Goal: Obtain resource: Download file/media

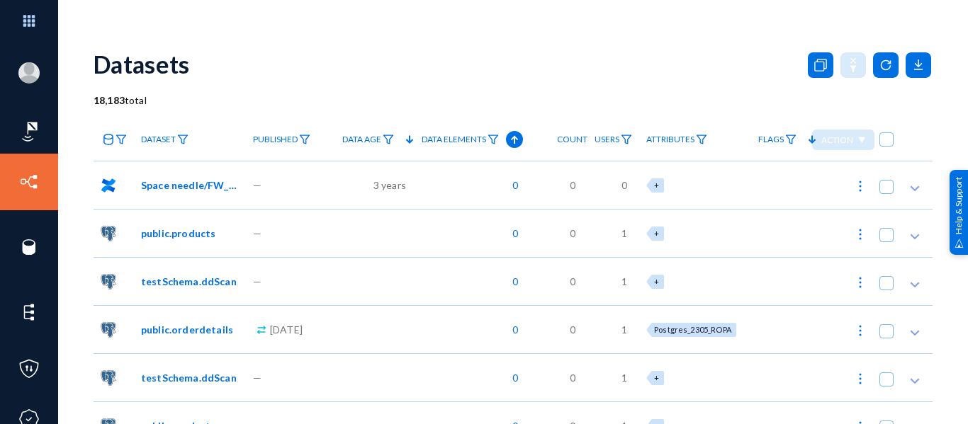
click at [380, 61] on div "Datasets" at bounding box center [513, 63] width 839 height 57
click at [479, 78] on div "Datasets" at bounding box center [513, 63] width 839 height 57
click at [910, 62] on icon at bounding box center [919, 65] width 26 height 26
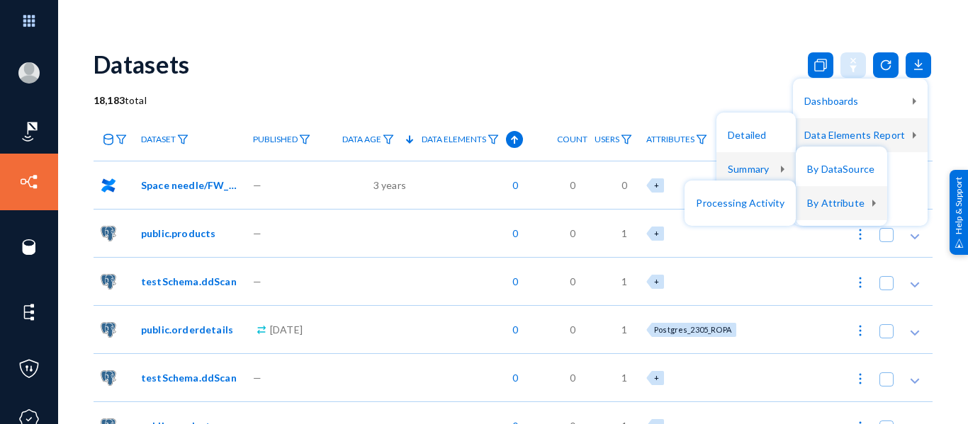
click at [598, 57] on div at bounding box center [484, 212] width 968 height 424
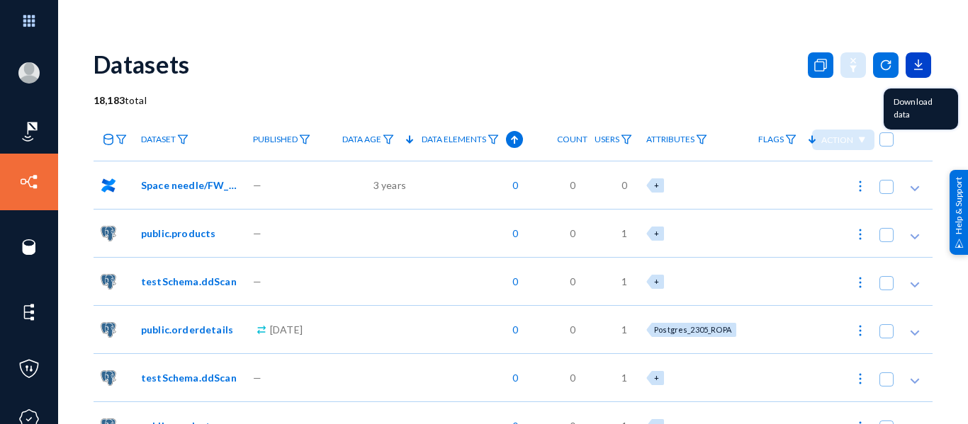
click at [918, 66] on icon at bounding box center [918, 63] width 0 height 7
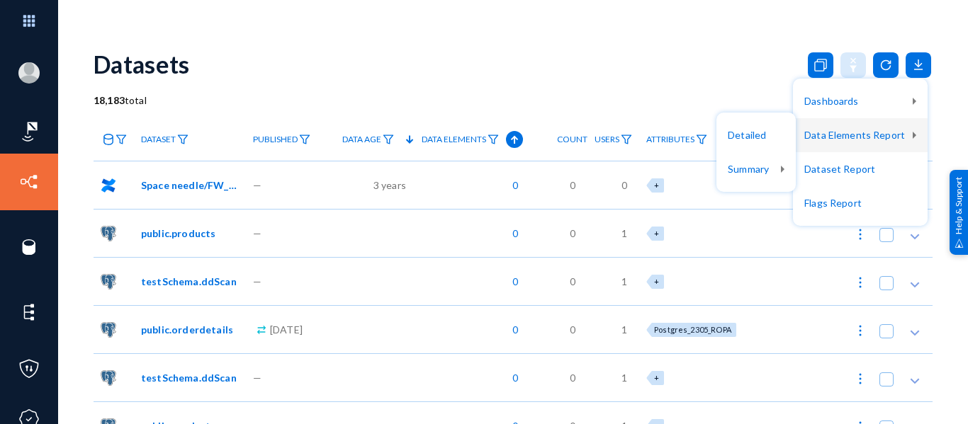
click at [599, 50] on div at bounding box center [484, 212] width 968 height 424
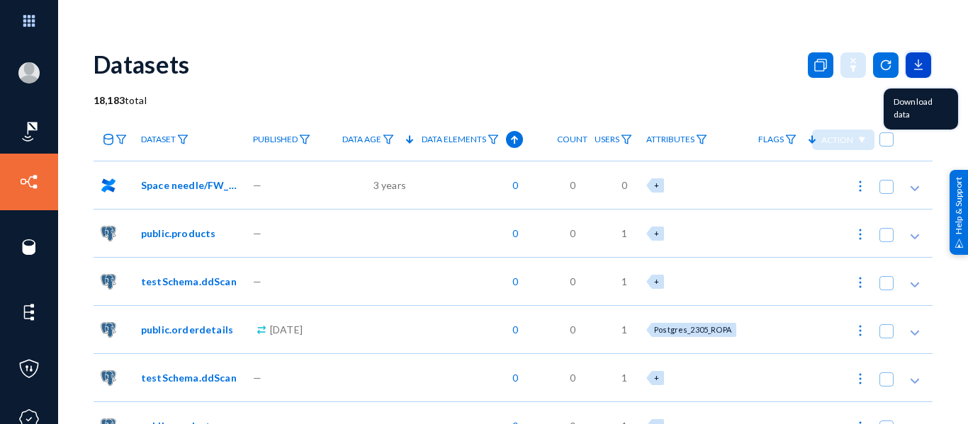
click at [909, 68] on icon at bounding box center [919, 65] width 26 height 26
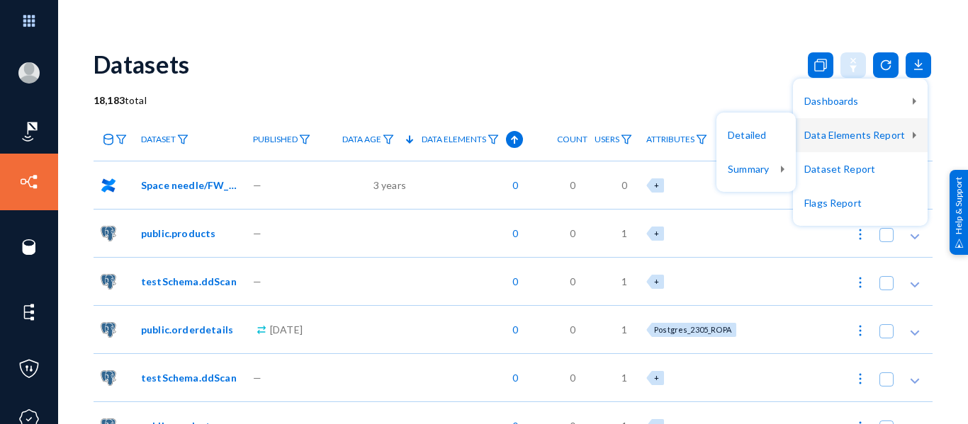
click at [191, 2] on div at bounding box center [484, 212] width 968 height 424
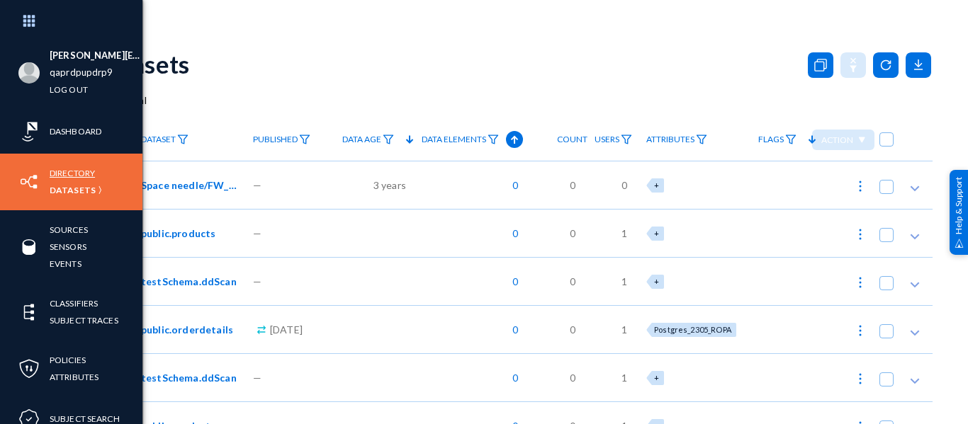
click at [65, 174] on link "Directory" at bounding box center [72, 173] width 45 height 16
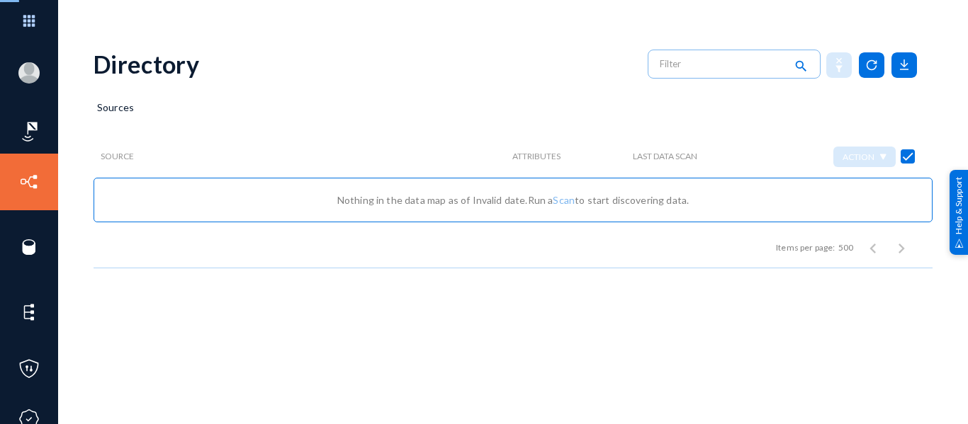
checkbox input "false"
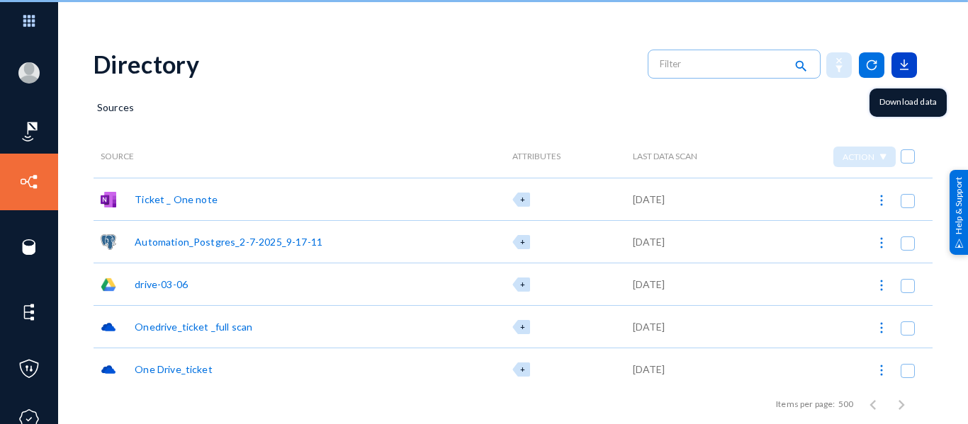
click at [898, 63] on icon at bounding box center [904, 65] width 26 height 26
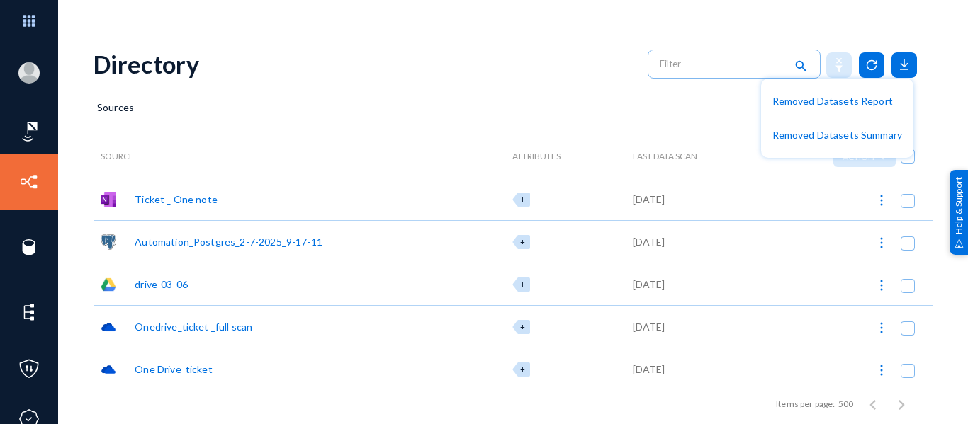
click at [427, 106] on div at bounding box center [484, 212] width 968 height 424
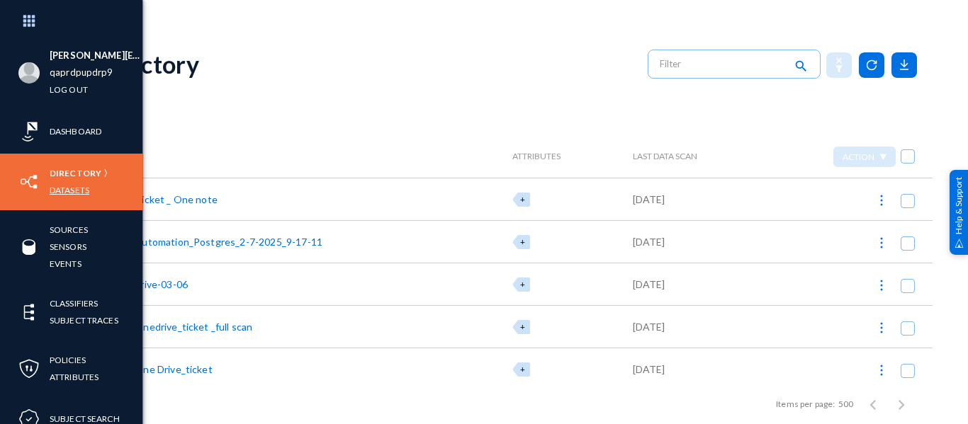
click at [67, 191] on link "Datasets" at bounding box center [70, 190] width 40 height 16
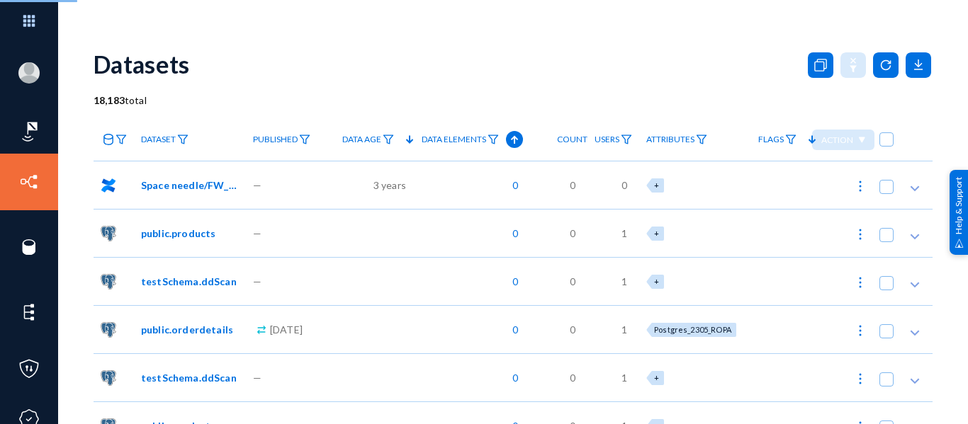
click at [611, 107] on div "18,183 total" at bounding box center [513, 100] width 839 height 15
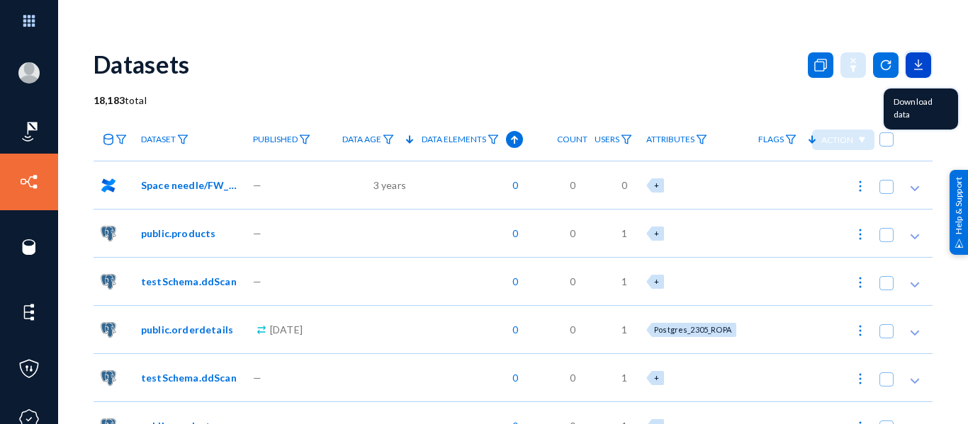
click at [916, 69] on icon at bounding box center [918, 69] width 9 height 0
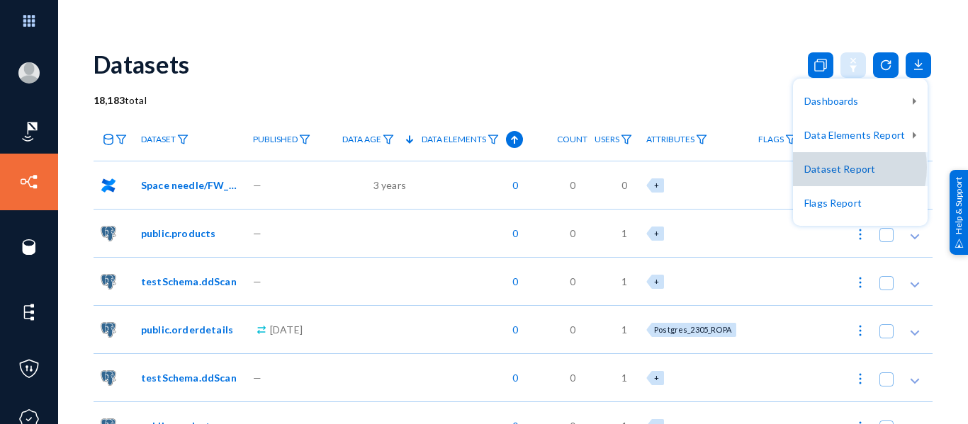
click at [838, 167] on button "Dataset Report" at bounding box center [860, 169] width 135 height 34
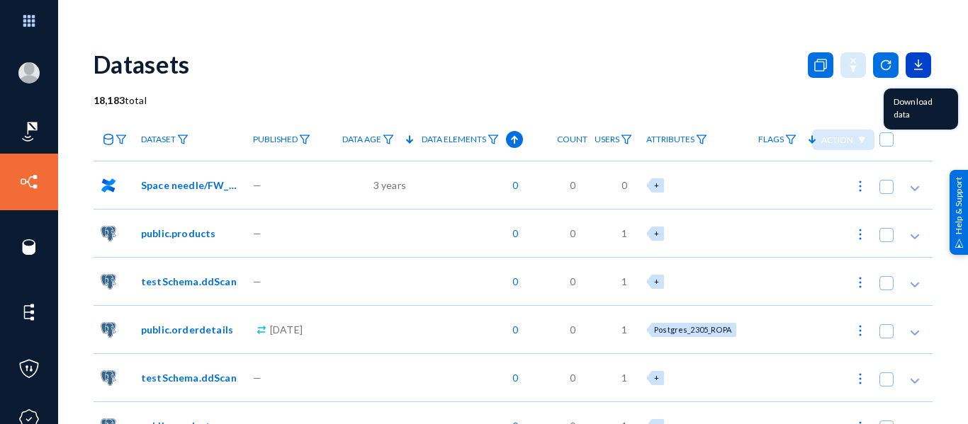
click at [914, 62] on icon at bounding box center [919, 65] width 26 height 26
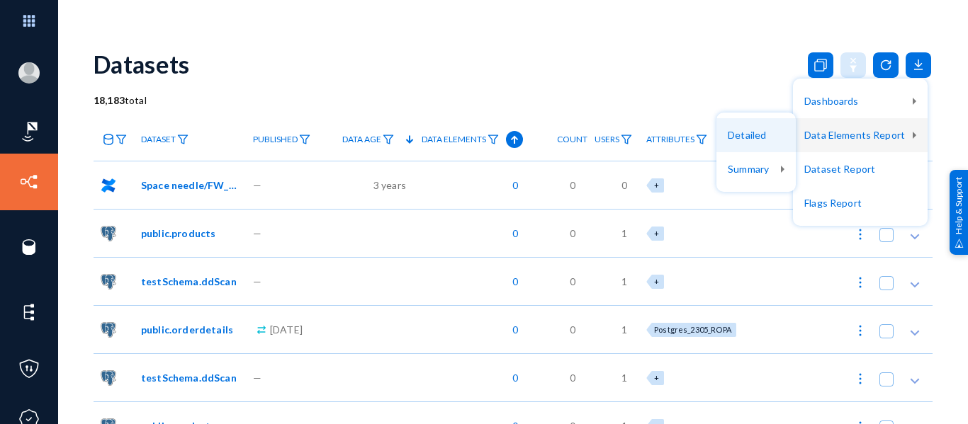
click at [747, 138] on button "Detailed" at bounding box center [755, 135] width 79 height 34
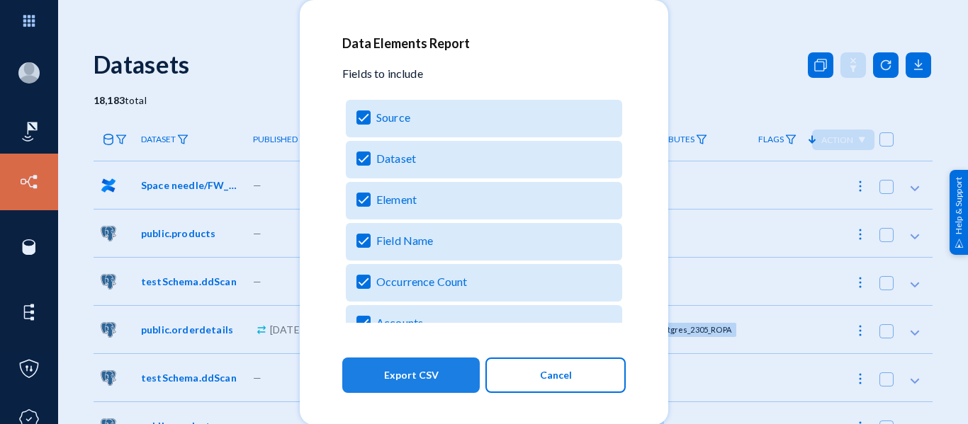
click at [437, 368] on button "Export CSV" at bounding box center [410, 375] width 137 height 35
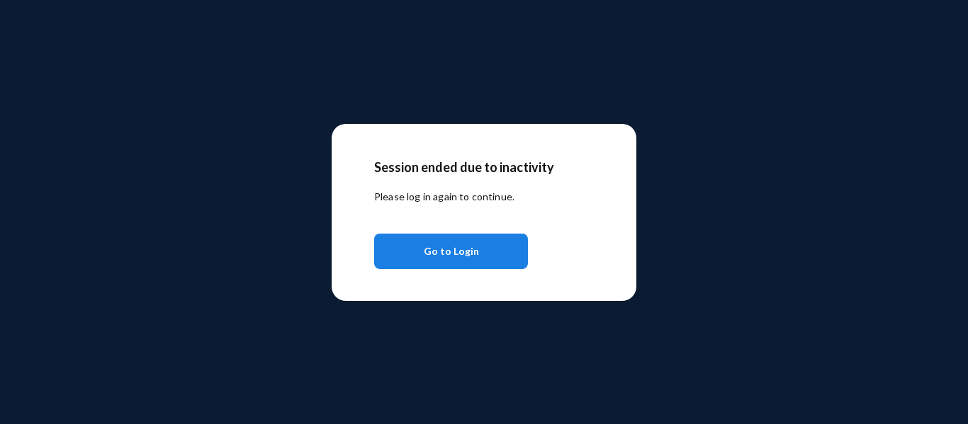
click at [459, 237] on button "Go to Login" at bounding box center [451, 251] width 154 height 35
